Goal: Information Seeking & Learning: Understand process/instructions

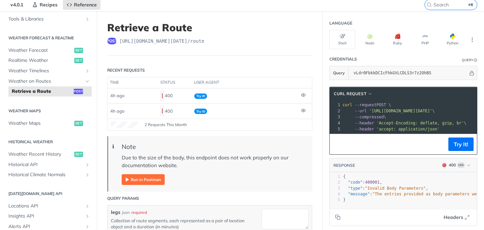
scroll to position [28, 0]
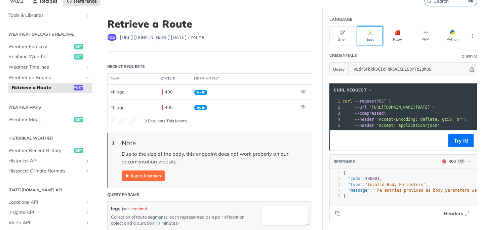
click at [368, 38] on button "Node" at bounding box center [370, 35] width 26 height 19
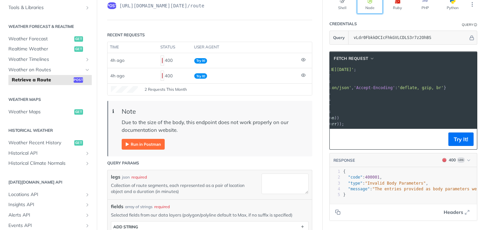
scroll to position [0, 95]
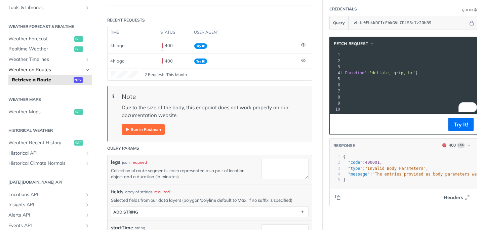
click at [26, 70] on span "Weather on Routes" at bounding box center [45, 70] width 75 height 7
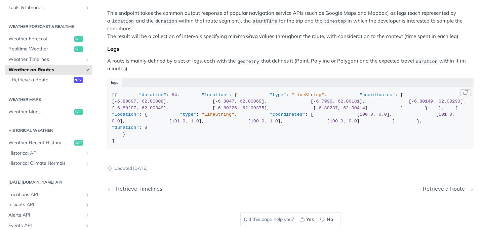
scroll to position [58, 0]
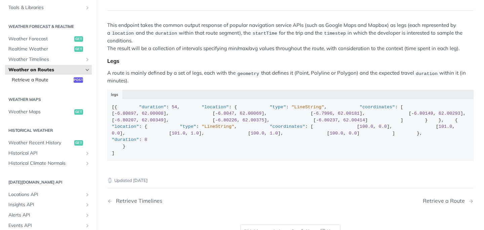
click at [34, 80] on span "Retrieve a Route" at bounding box center [42, 80] width 60 height 7
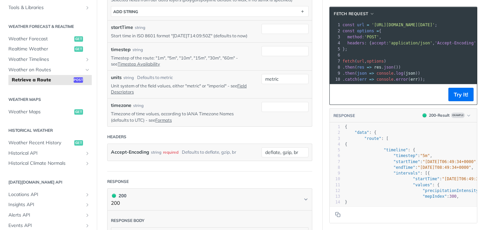
scroll to position [277, 0]
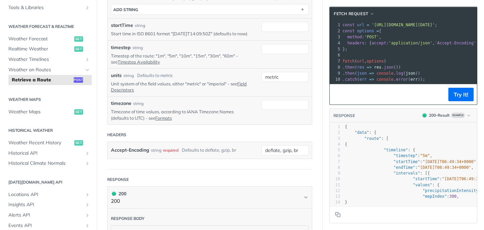
drag, startPoint x: 452, startPoint y: 24, endPoint x: 374, endPoint y: 23, distance: 77.7
click at [374, 23] on span "'https://api.tomorrow.io/v4/route?units=metric&apikey=vLdr0FbkkDCIcFhkGVLCDLS3r…" at bounding box center [403, 25] width 63 height 5
copy span "https://api.tomorrow.io/v4/route"
click at [37, 59] on span "Weather Timelines" at bounding box center [45, 59] width 75 height 7
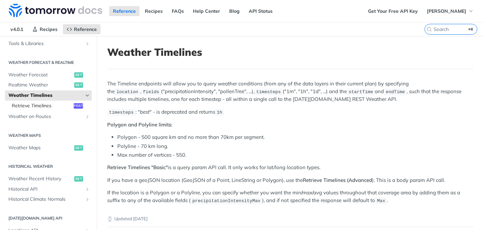
click at [45, 105] on span "Retrieve Timelines" at bounding box center [42, 106] width 60 height 7
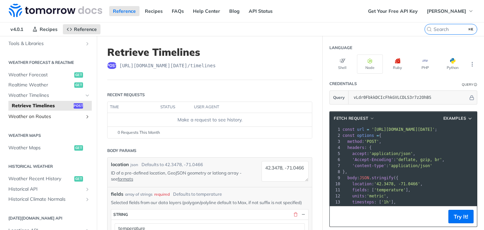
click at [44, 117] on span "Weather on Routes" at bounding box center [45, 116] width 75 height 7
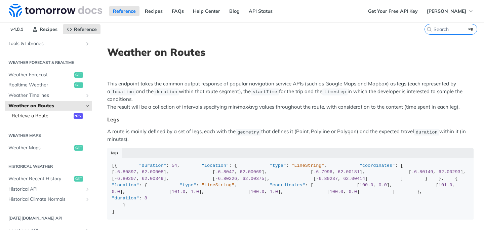
click at [47, 116] on span "Retrieve a Route" at bounding box center [42, 116] width 60 height 7
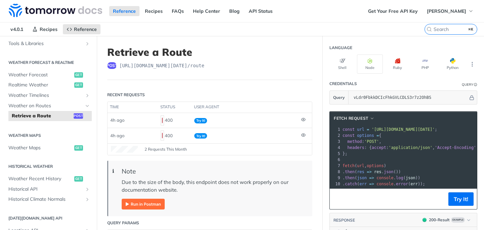
drag, startPoint x: 373, startPoint y: 129, endPoint x: 452, endPoint y: 130, distance: 78.3
click at [435, 130] on span "'https://api.tomorrow.io/v4/route?units=metric&apikey=vLdr0FbkkDCIcFhkGVLCDLS3r…" at bounding box center [403, 129] width 63 height 5
copy span "https://api.tomorrow.io/v4/route"
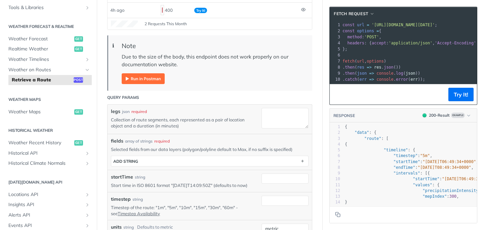
scroll to position [193, 0]
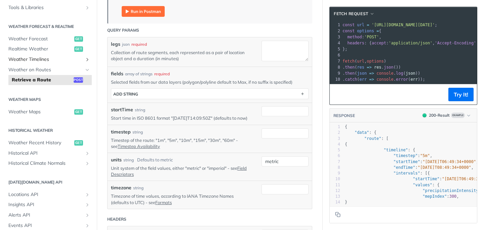
click at [34, 61] on span "Weather Timelines" at bounding box center [45, 59] width 75 height 7
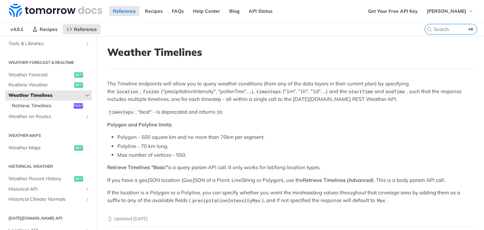
click at [47, 105] on span "Retrieve Timelines" at bounding box center [42, 106] width 60 height 7
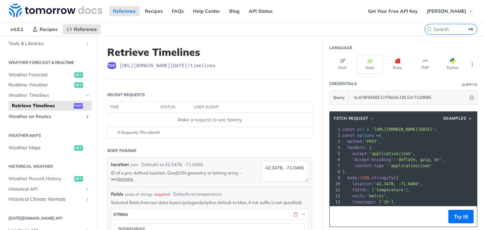
click at [37, 116] on span "Weather on Routes" at bounding box center [45, 116] width 75 height 7
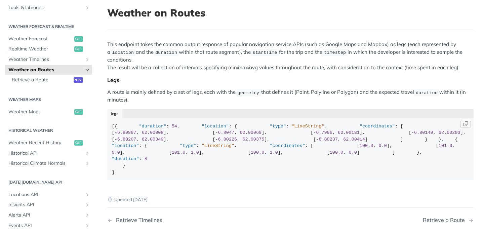
scroll to position [66, 0]
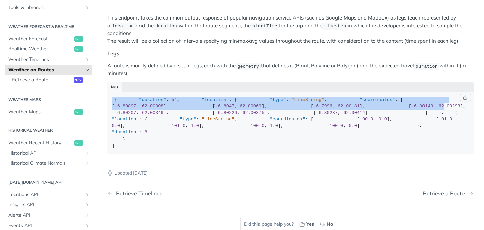
drag, startPoint x: 112, startPoint y: 98, endPoint x: 191, endPoint y: 155, distance: 97.3
click at [191, 149] on div "[{ "duration" : 54 , "location" : { "type" : "LineString" , "coordinates" : [ […" at bounding box center [290, 122] width 357 height 53
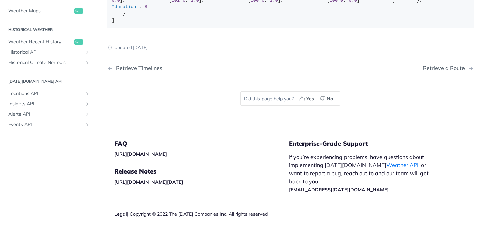
scroll to position [209, 0]
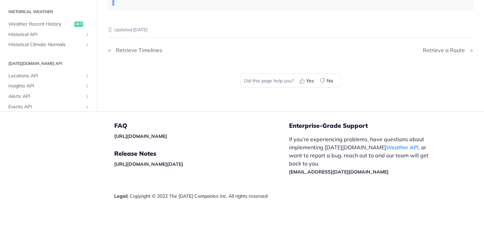
copy div "[{ "duration" : 54 , "location" : { "type" : "LineString" , "coordinates" : [ […"
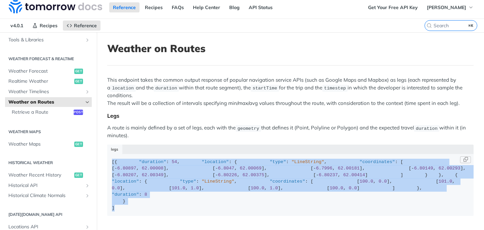
scroll to position [0, 0]
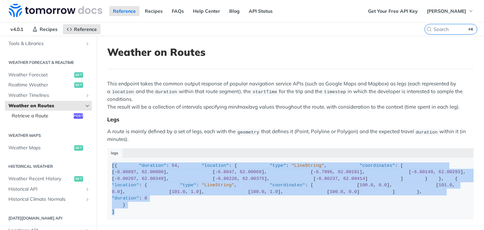
click at [45, 118] on span "Retrieve a Route" at bounding box center [42, 116] width 60 height 7
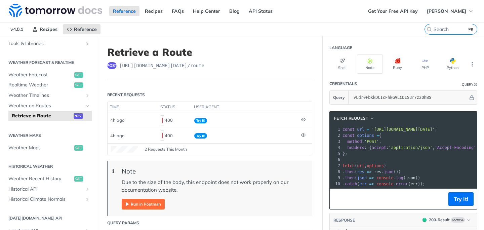
drag, startPoint x: 373, startPoint y: 129, endPoint x: 452, endPoint y: 128, distance: 78.3
click at [435, 128] on span "'https://api.tomorrow.io/v4/route?units=metric&apikey=vLdr0FbkkDCIcFhkGVLCDLS3r…" at bounding box center [403, 129] width 63 height 5
copy span "https://api.tomorrow.io/v4/route"
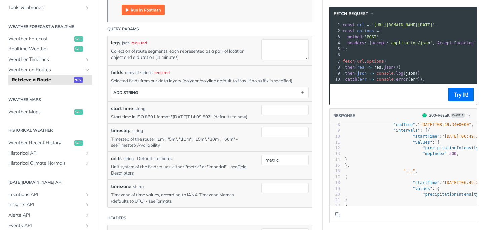
scroll to position [19, 0]
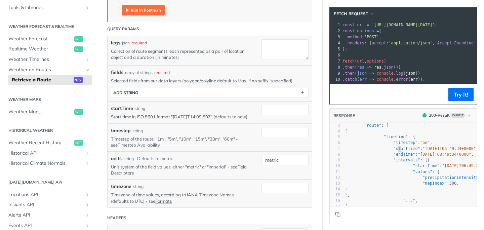
click at [399, 149] on span ""startTime"" at bounding box center [407, 148] width 27 height 5
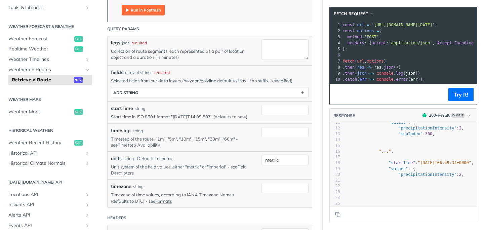
scroll to position [77, 24]
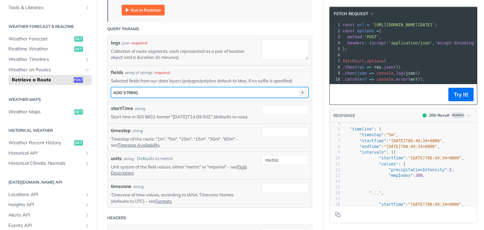
click at [302, 93] on icon "button" at bounding box center [302, 92] width 7 height 7
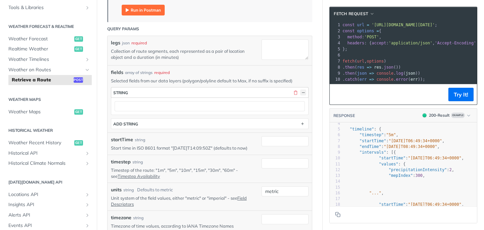
click at [303, 93] on button "button" at bounding box center [303, 92] width 6 height 6
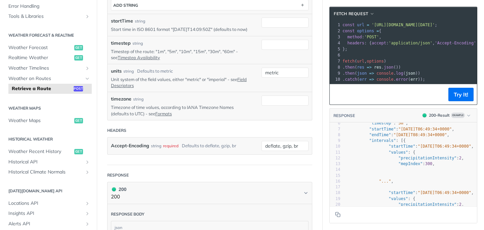
scroll to position [28, 24]
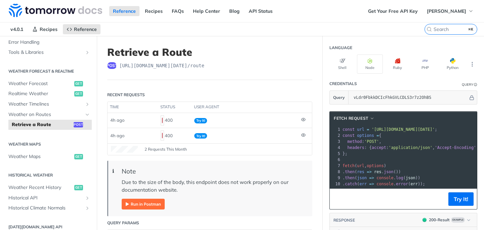
click at [145, 205] on img "Expand image" at bounding box center [143, 204] width 43 height 11
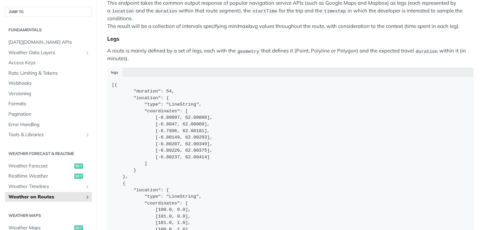
scroll to position [88, 0]
